Goal: Task Accomplishment & Management: Manage account settings

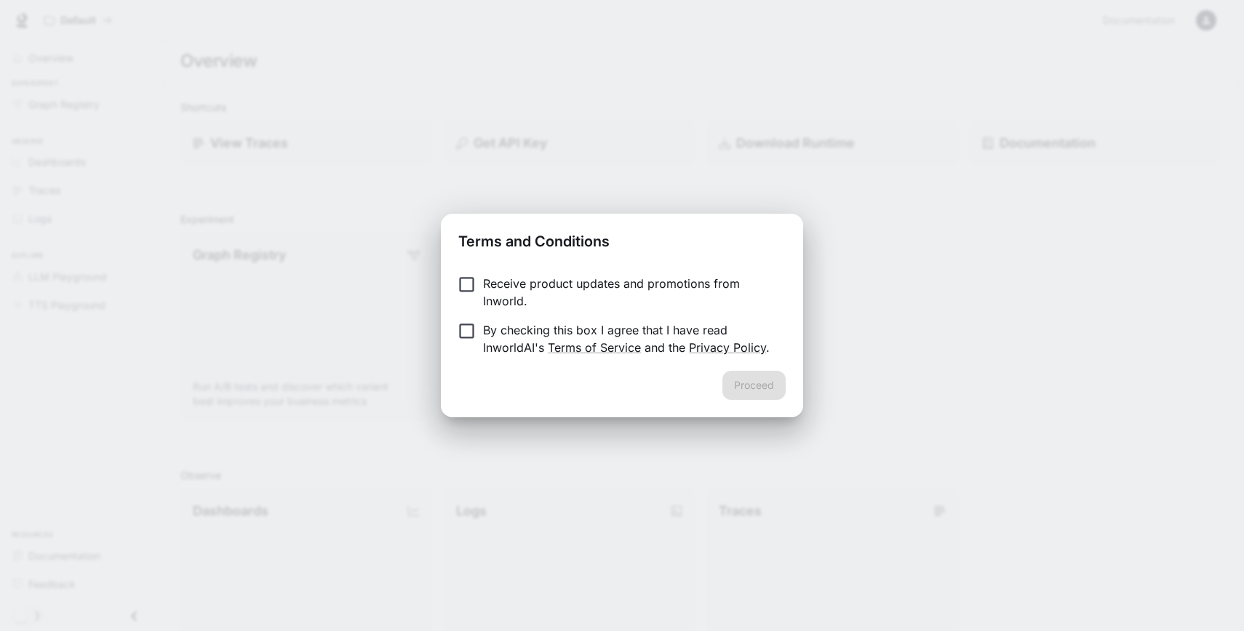
click at [495, 294] on p "Receive product updates and promotions from Inworld." at bounding box center [628, 292] width 291 height 35
click at [498, 340] on p "By checking this box I agree that I have read InworldAI's Terms of Service and …" at bounding box center [628, 338] width 291 height 35
click at [767, 377] on button "Proceed" at bounding box center [753, 385] width 63 height 29
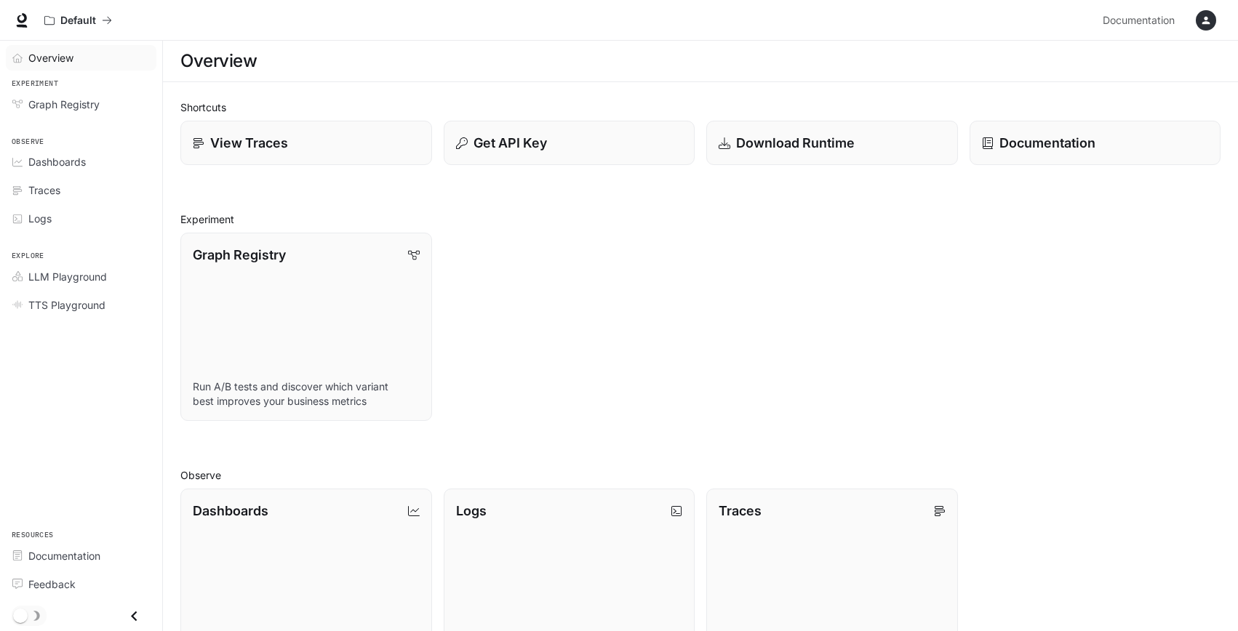
click at [85, 57] on div "Overview" at bounding box center [88, 57] width 121 height 15
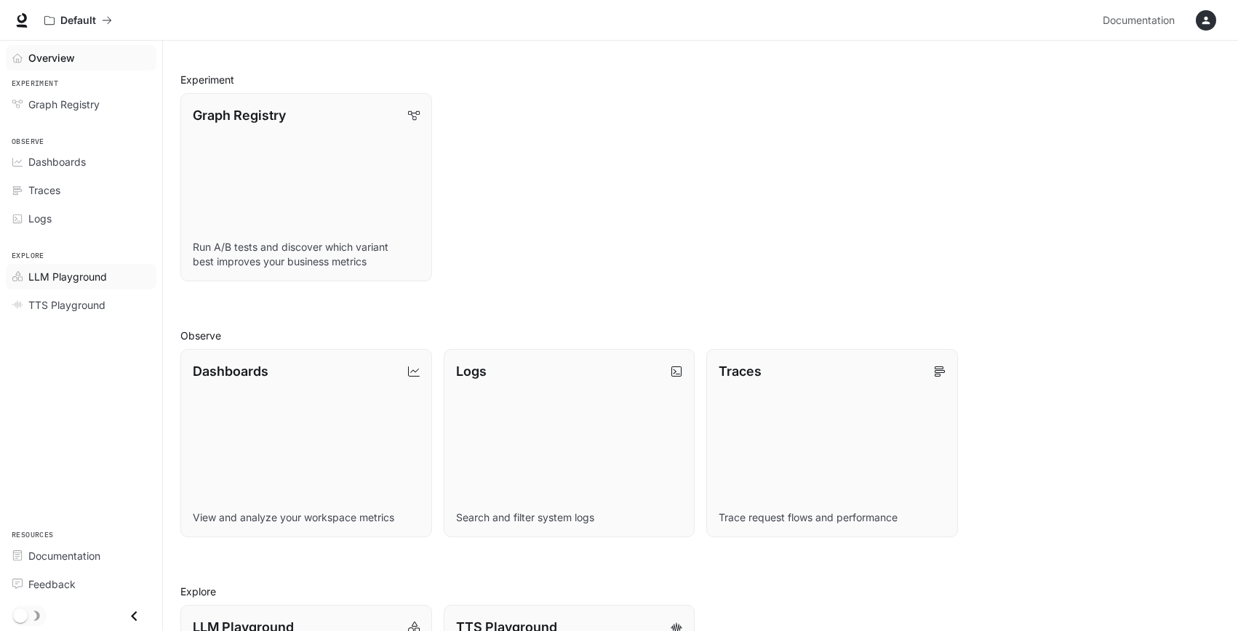
click at [87, 268] on link "LLM Playground" at bounding box center [81, 276] width 151 height 25
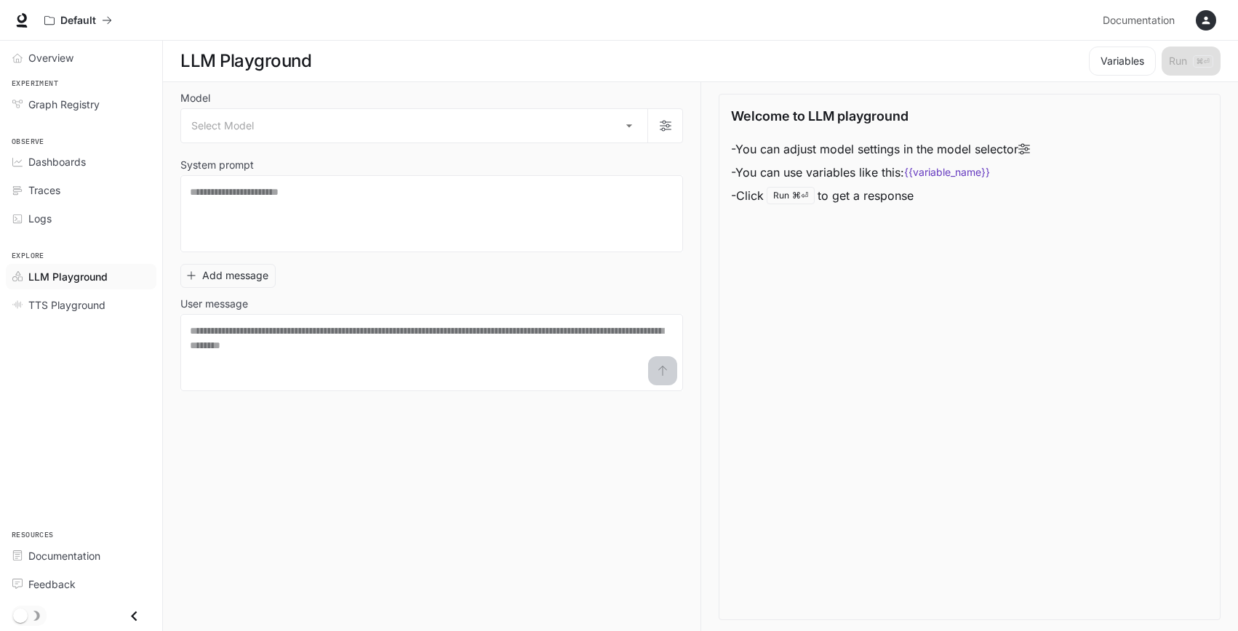
click at [89, 90] on li "Graph Registry" at bounding box center [81, 104] width 162 height 28
click at [92, 108] on span "Graph Registry" at bounding box center [63, 104] width 71 height 15
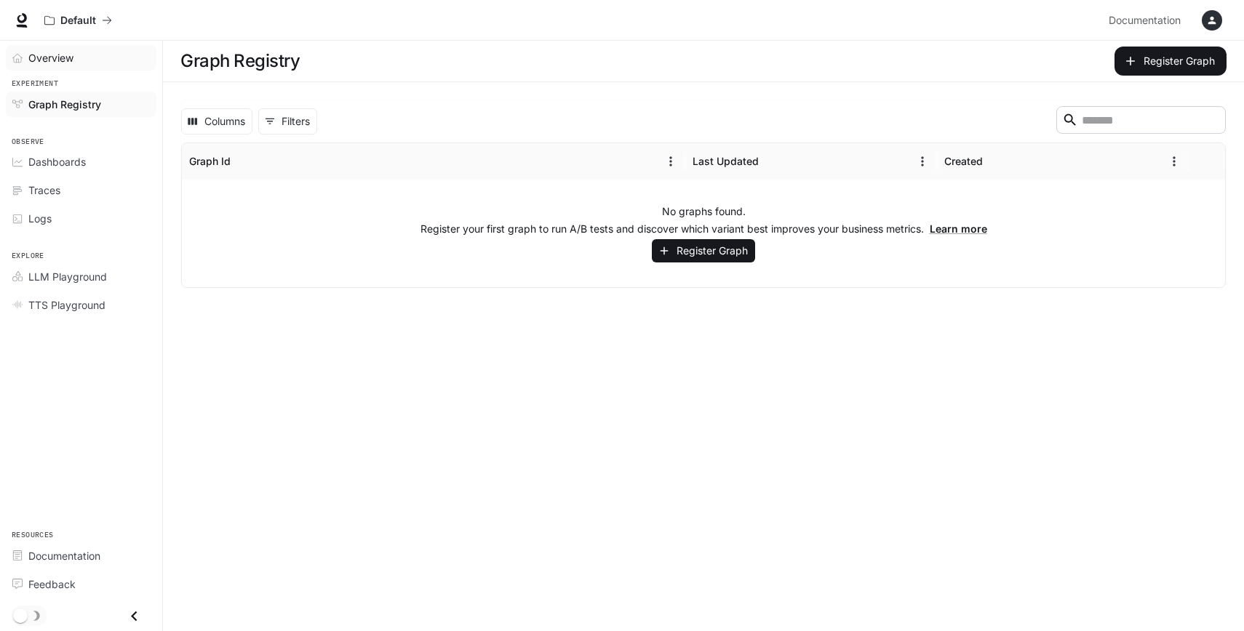
click at [55, 61] on span "Overview" at bounding box center [50, 57] width 45 height 15
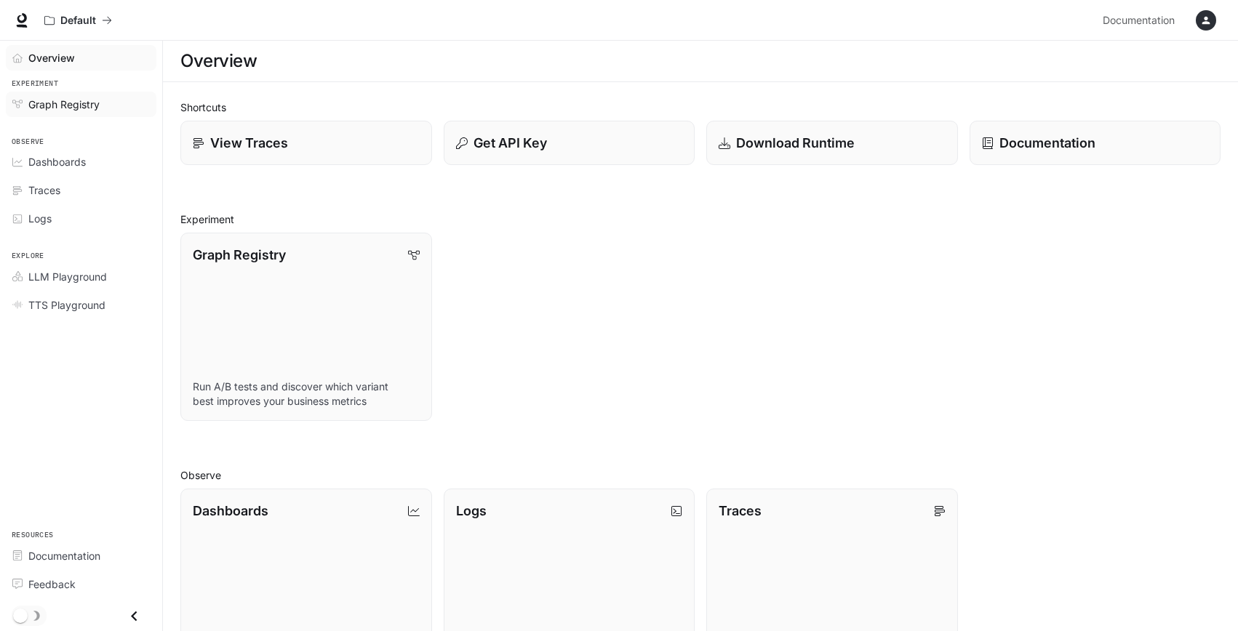
click at [68, 100] on span "Graph Registry" at bounding box center [63, 104] width 71 height 15
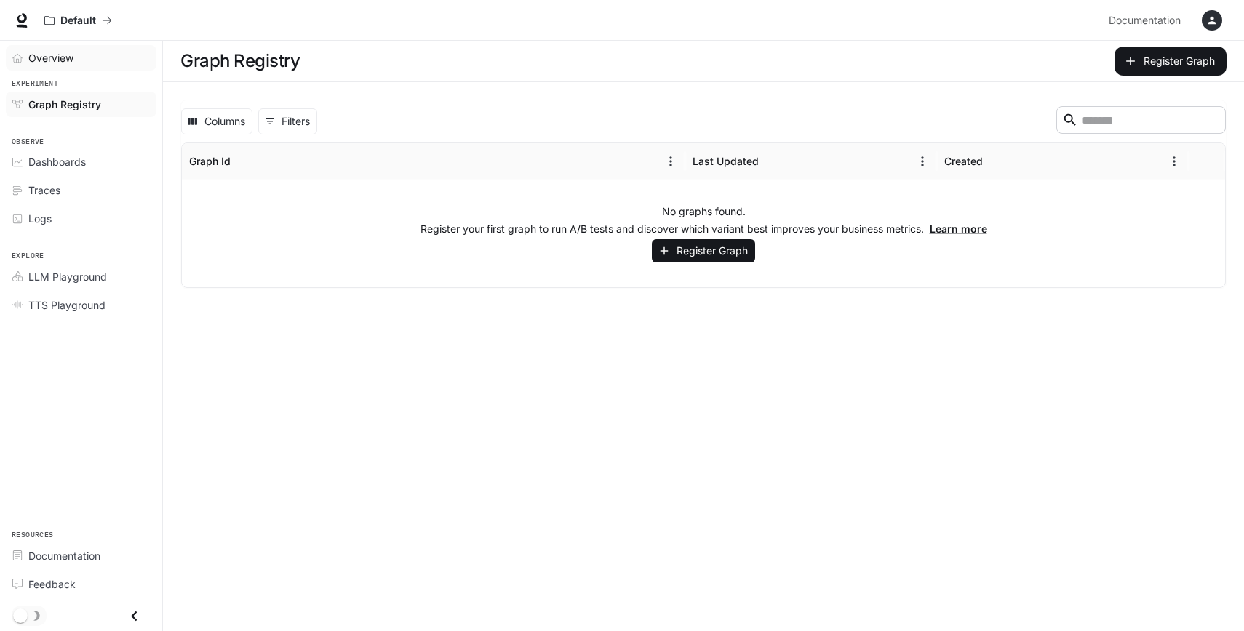
click at [55, 66] on link "Overview" at bounding box center [81, 57] width 151 height 25
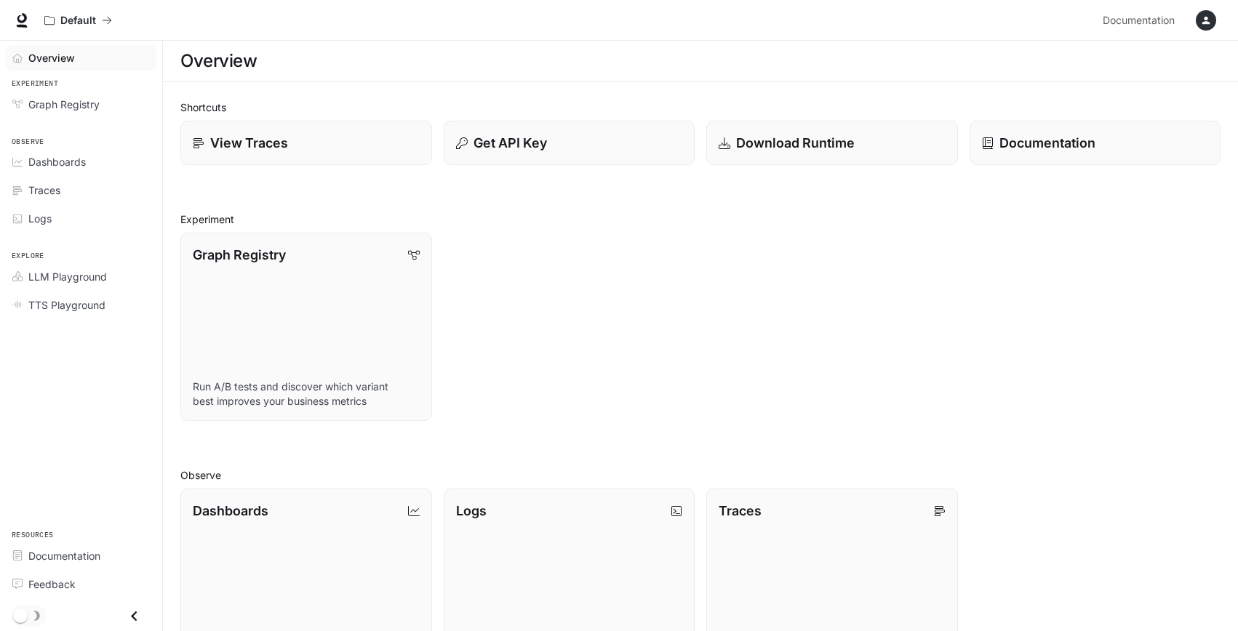
click at [1198, 23] on div "button" at bounding box center [1206, 20] width 20 height 20
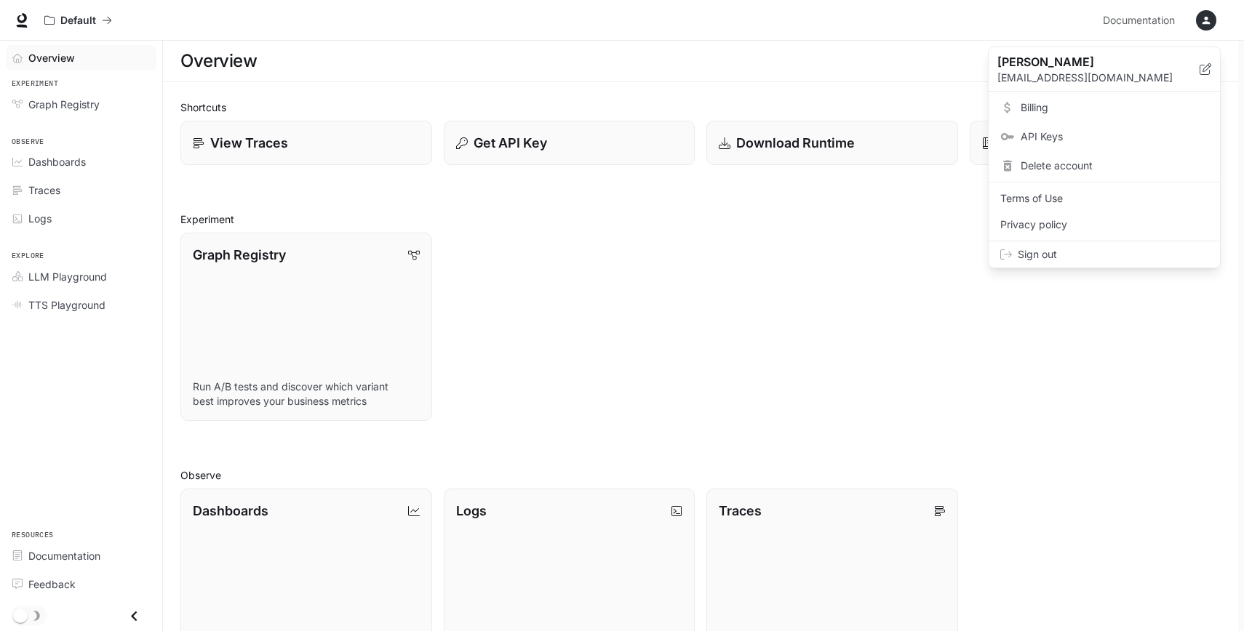
click at [1026, 136] on span "API Keys" at bounding box center [1114, 136] width 188 height 15
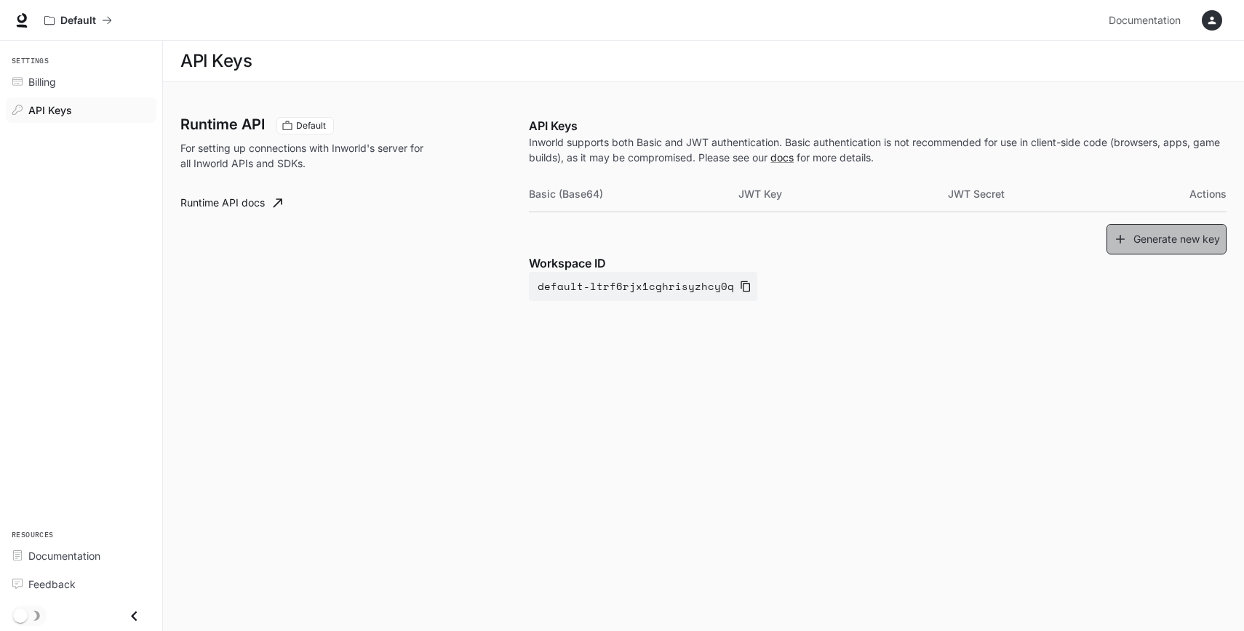
click at [1161, 244] on button "Generate new key" at bounding box center [1166, 239] width 120 height 31
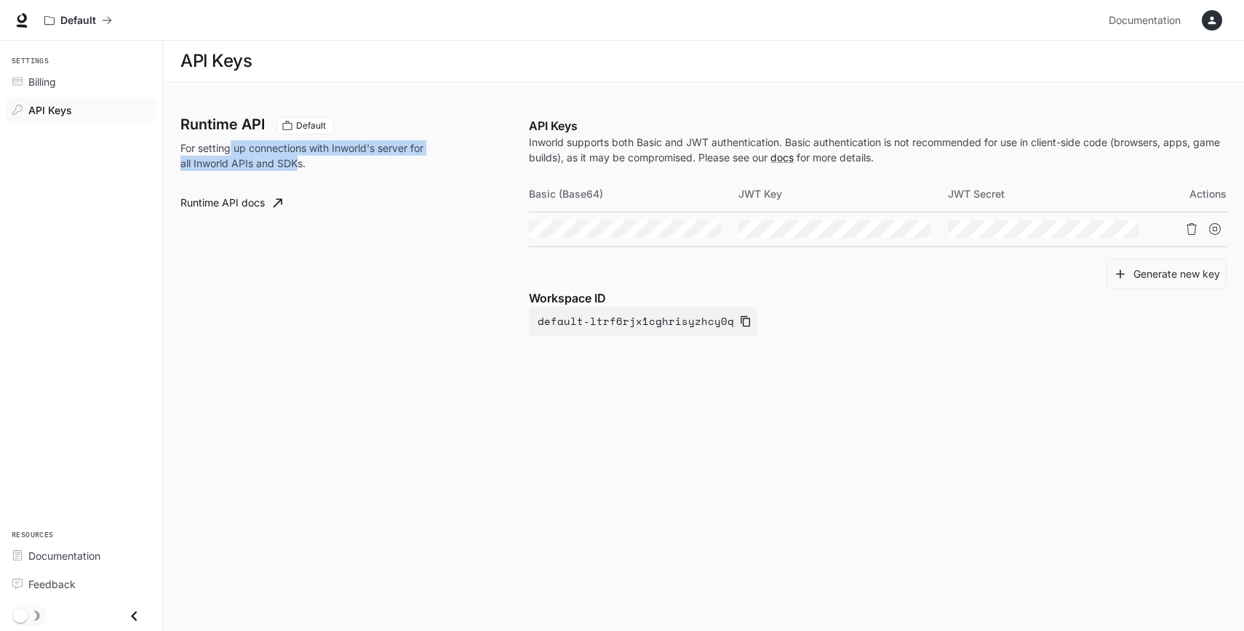
drag, startPoint x: 298, startPoint y: 158, endPoint x: 231, endPoint y: 153, distance: 67.8
click at [231, 153] on p "For setting up connections with Inworld's server for all Inworld APIs and SDKs." at bounding box center [306, 155] width 252 height 31
drag, startPoint x: 231, startPoint y: 153, endPoint x: 330, endPoint y: 178, distance: 102.7
click at [330, 178] on div "Runtime API Default For setting up connections with Inworld's server for all In…" at bounding box center [354, 226] width 348 height 219
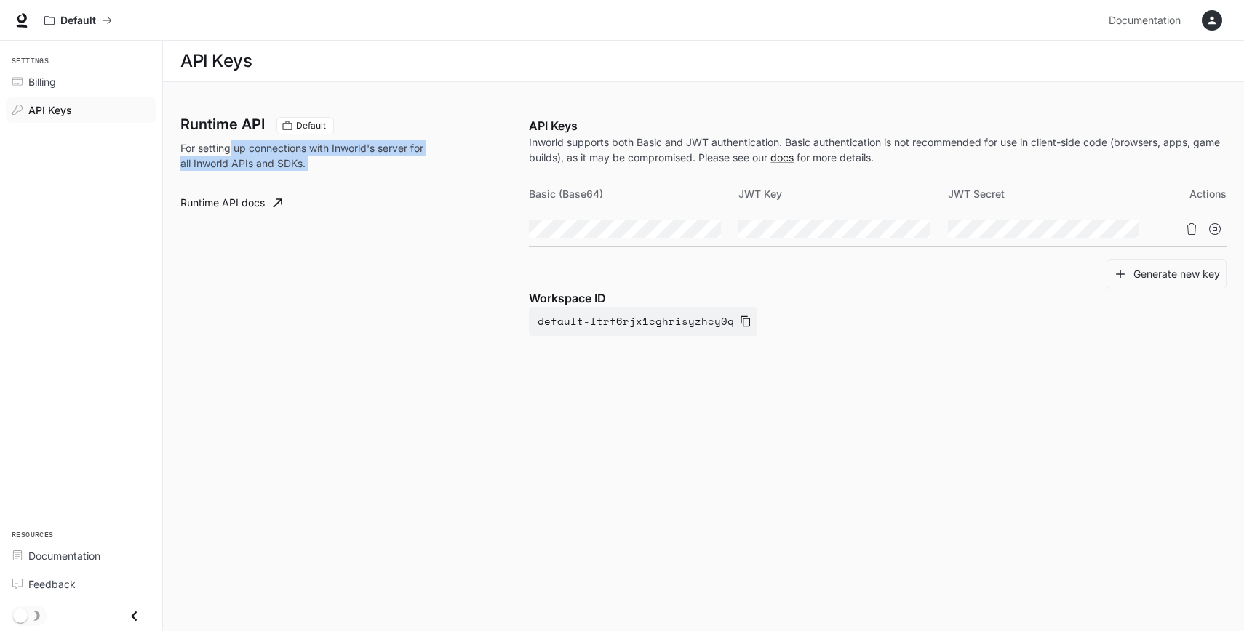
click at [330, 178] on div "Runtime API Default For setting up connections with Inworld's server for all In…" at bounding box center [354, 226] width 348 height 219
click at [50, 74] on span "Billing" at bounding box center [42, 81] width 28 height 15
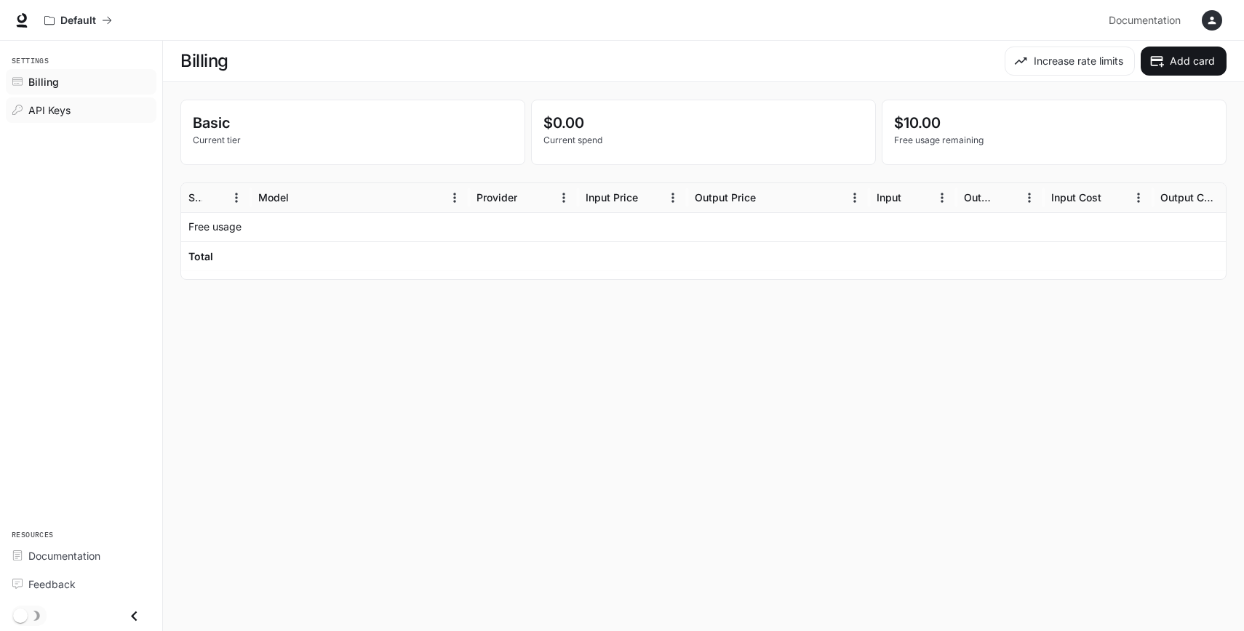
click at [69, 105] on span "API Keys" at bounding box center [49, 110] width 42 height 15
